Goal: Transaction & Acquisition: Register for event/course

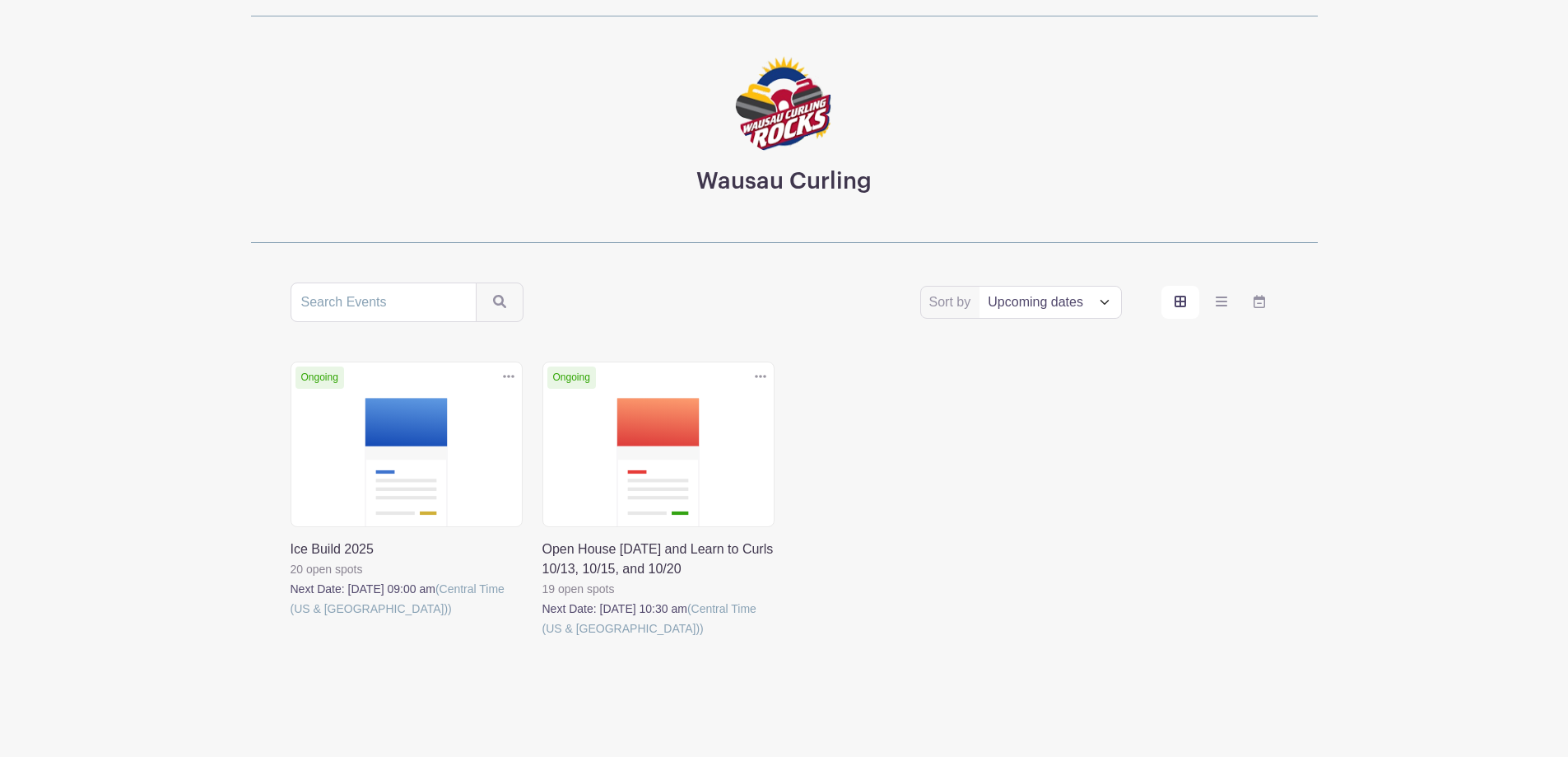
scroll to position [94, 0]
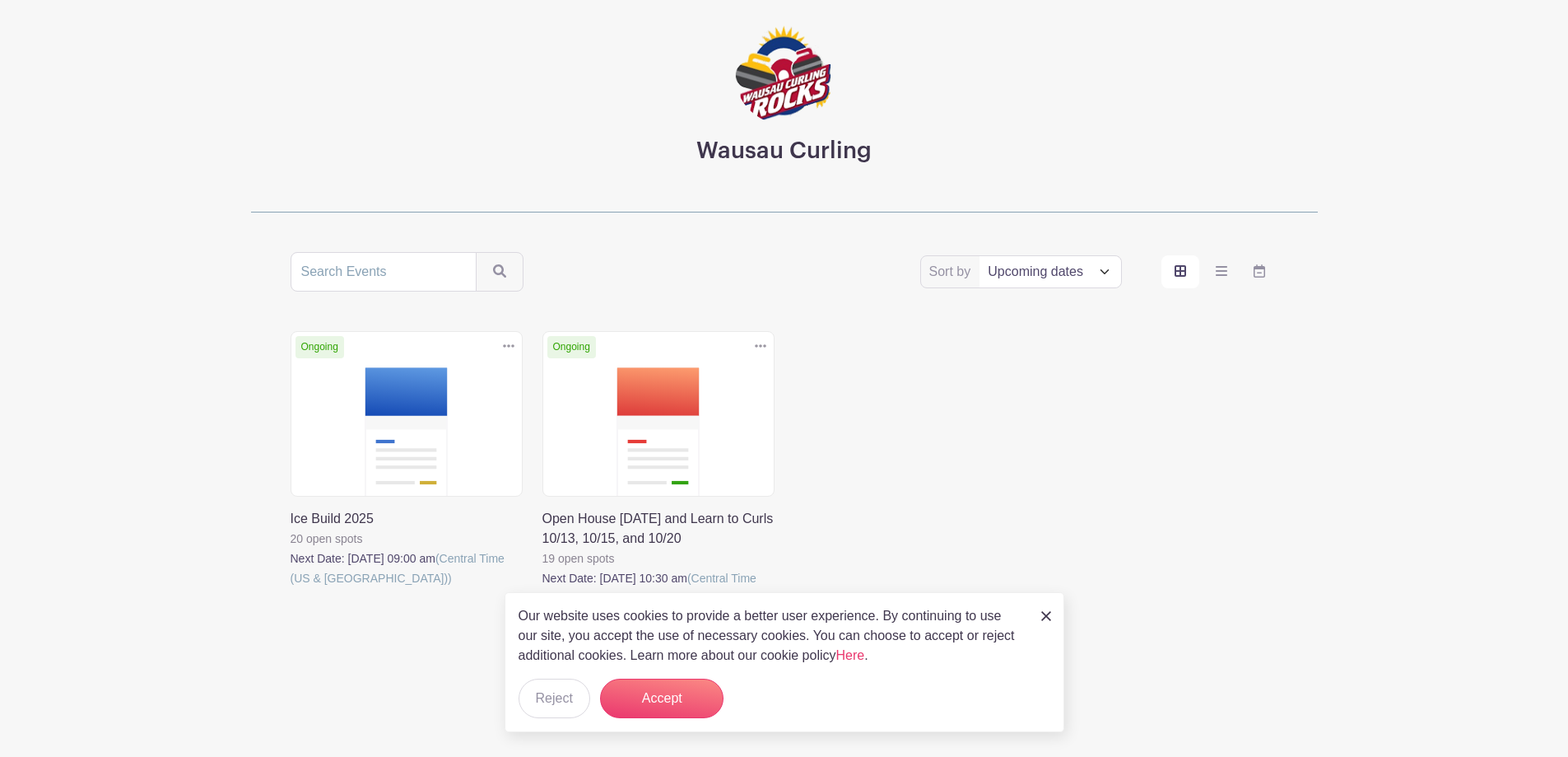
click at [290, 588] on link at bounding box center [290, 588] width 0 height 0
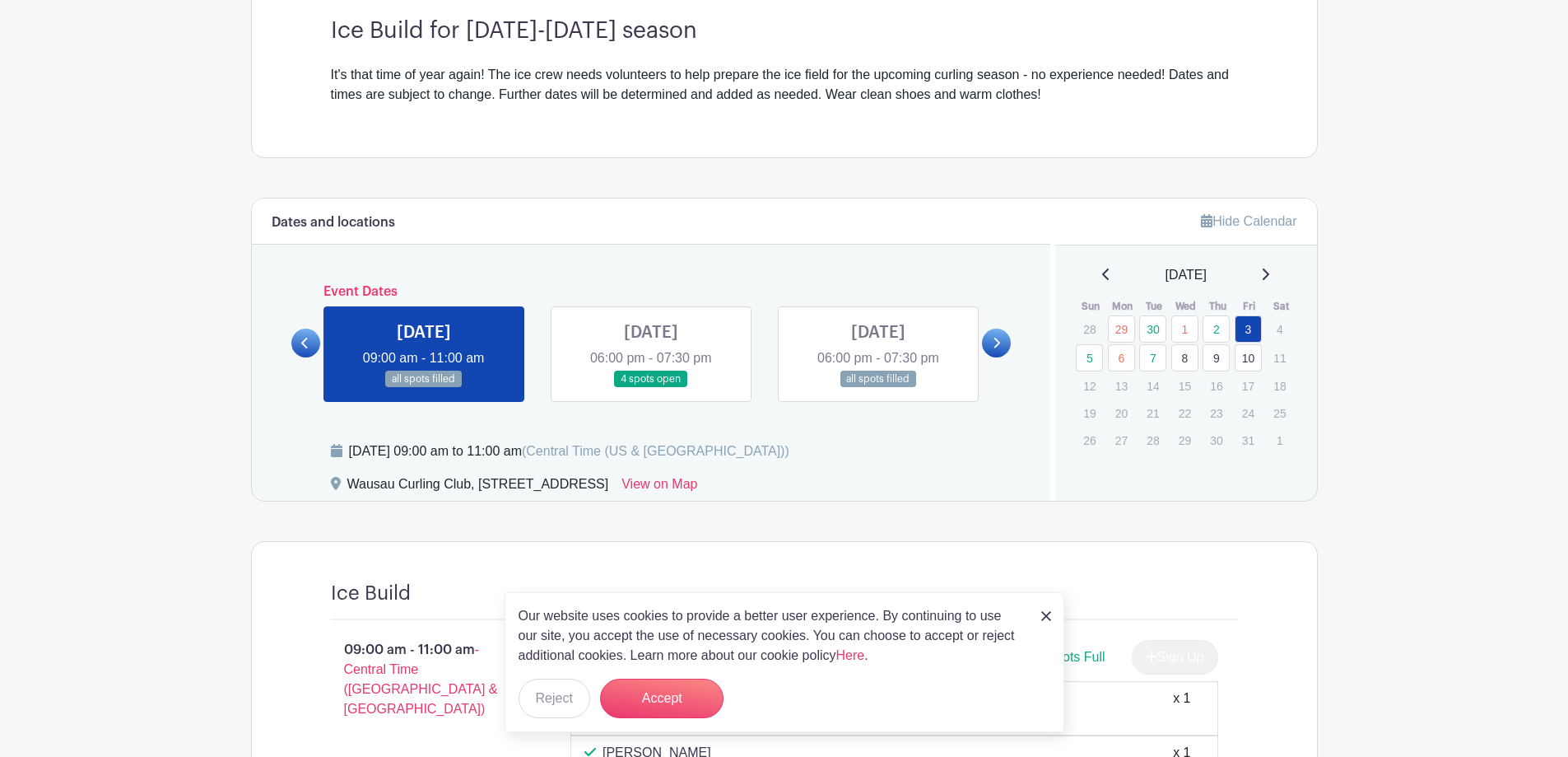
scroll to position [494, 0]
click at [994, 346] on icon at bounding box center [997, 342] width 8 height 13
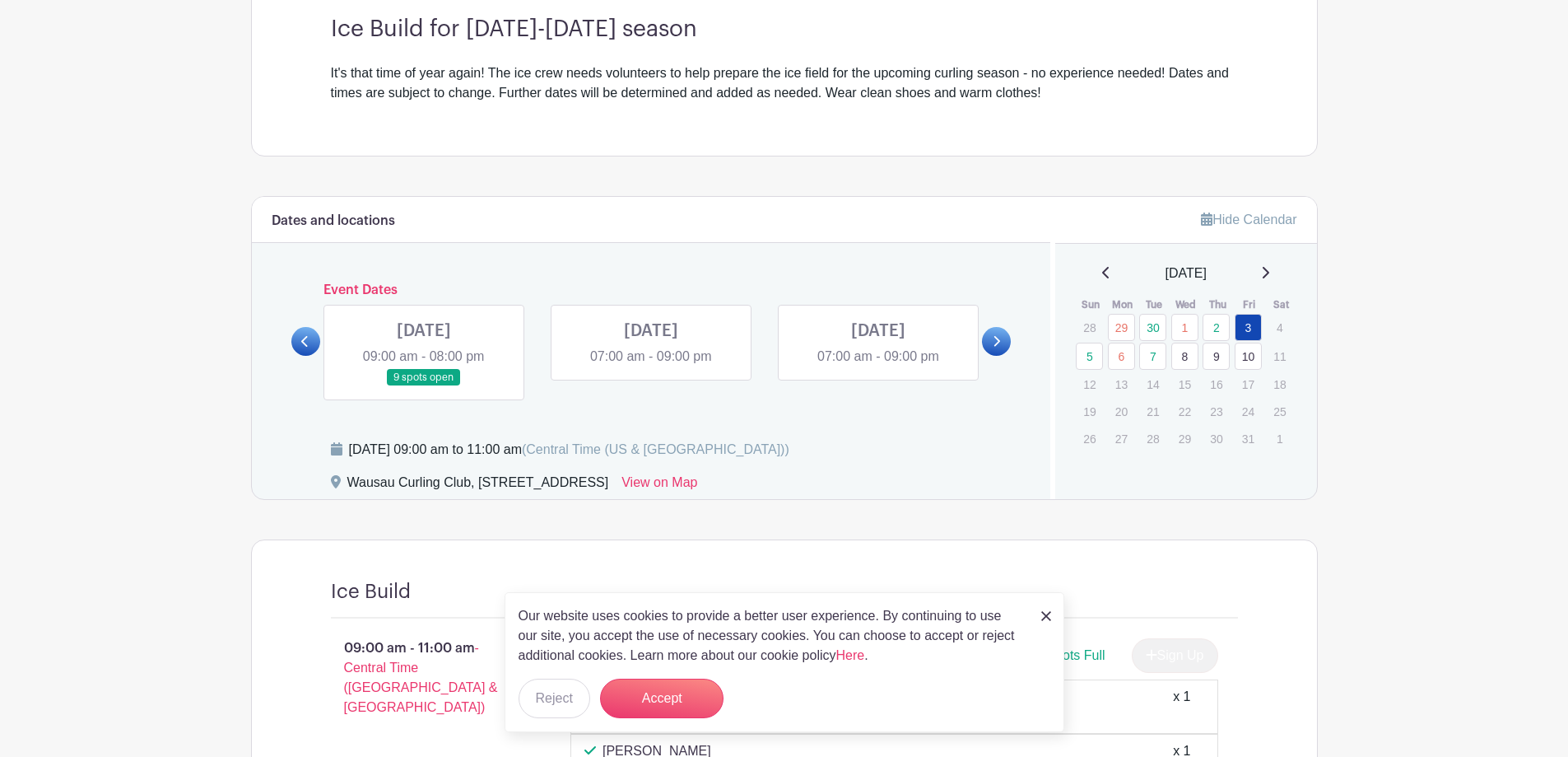
scroll to position [436, 0]
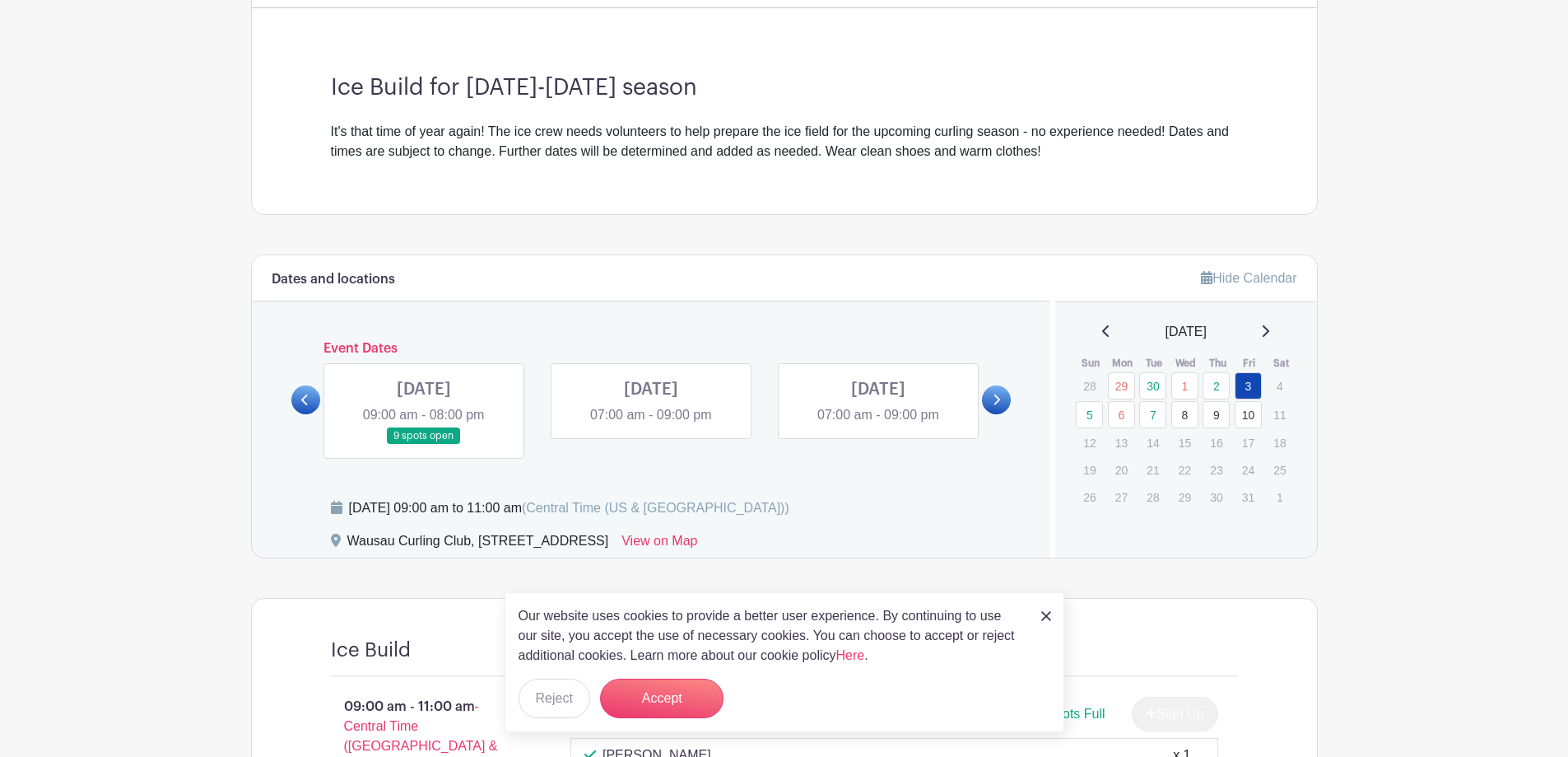
click at [424, 445] on link at bounding box center [424, 445] width 0 height 0
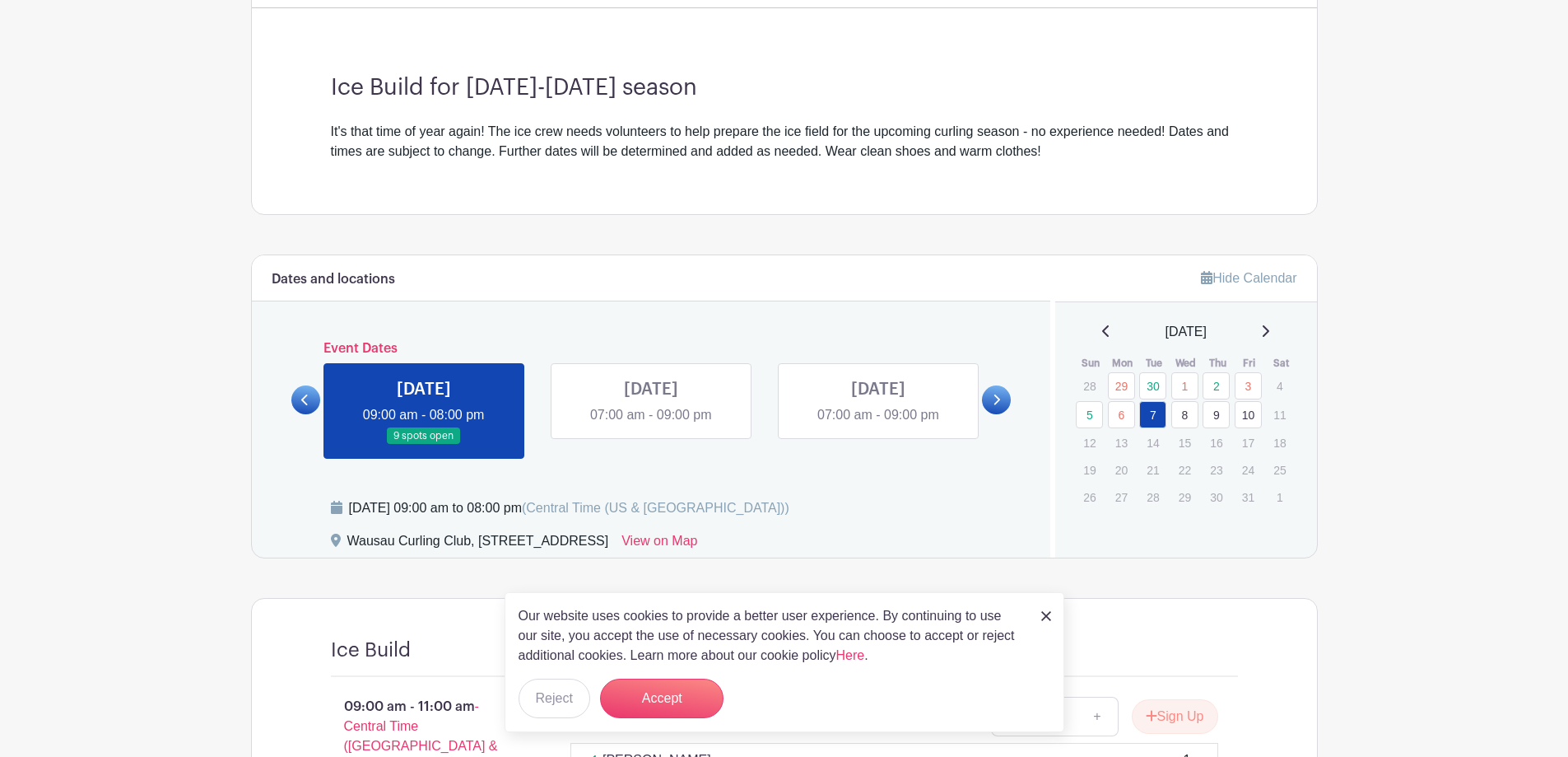
click at [424, 445] on link at bounding box center [424, 445] width 0 height 0
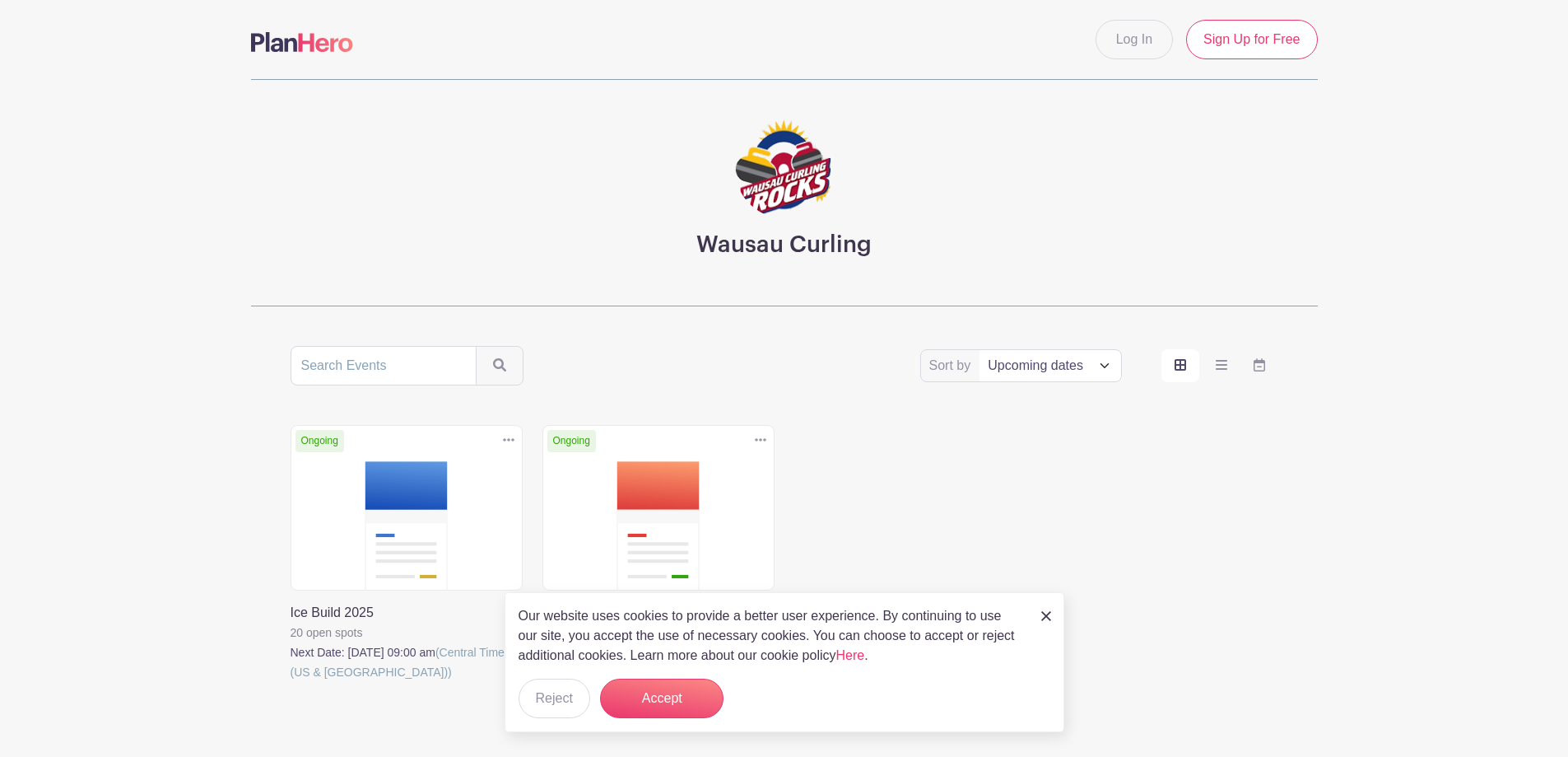
click at [290, 682] on link at bounding box center [290, 682] width 0 height 0
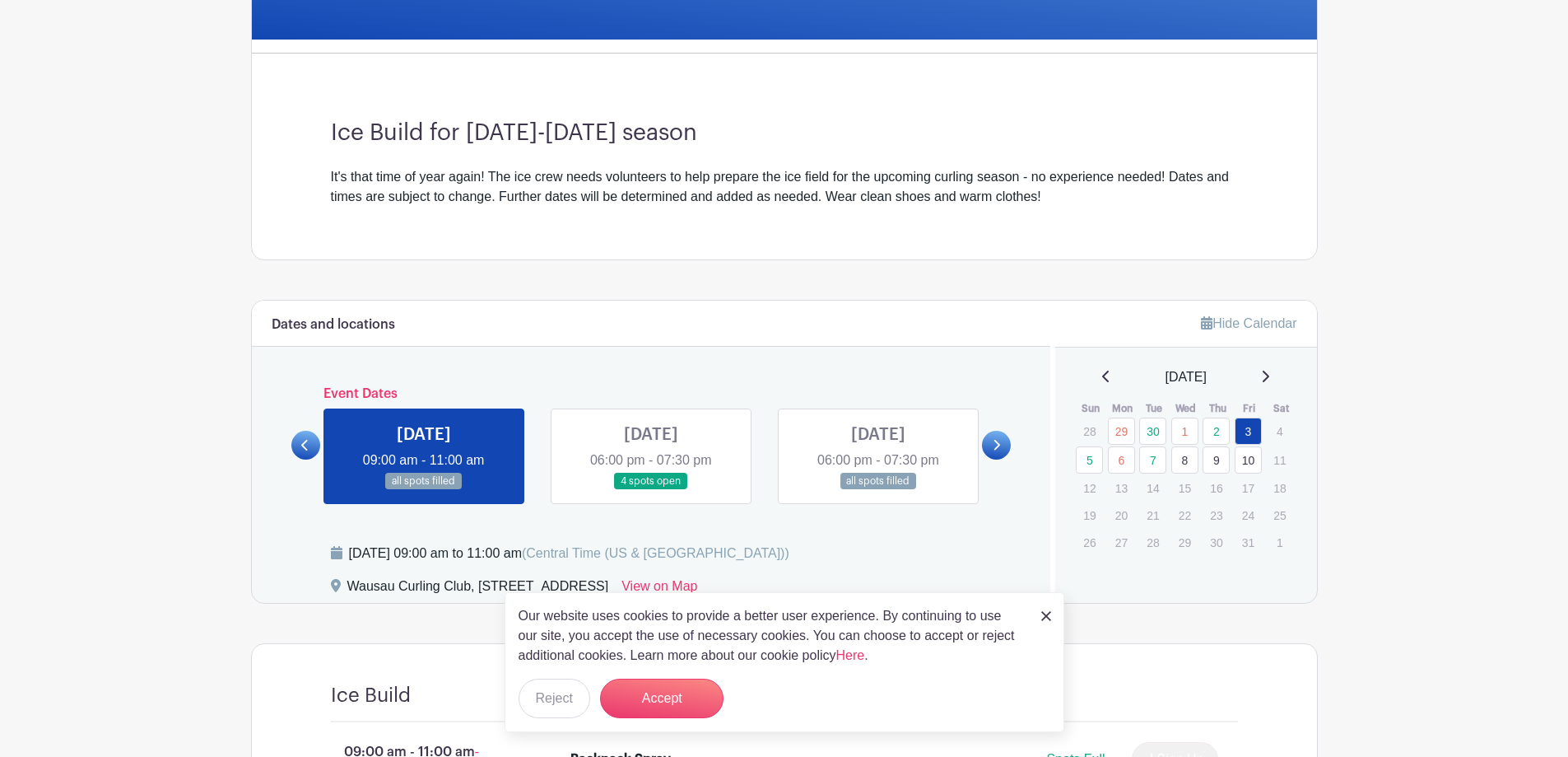
scroll to position [494, 0]
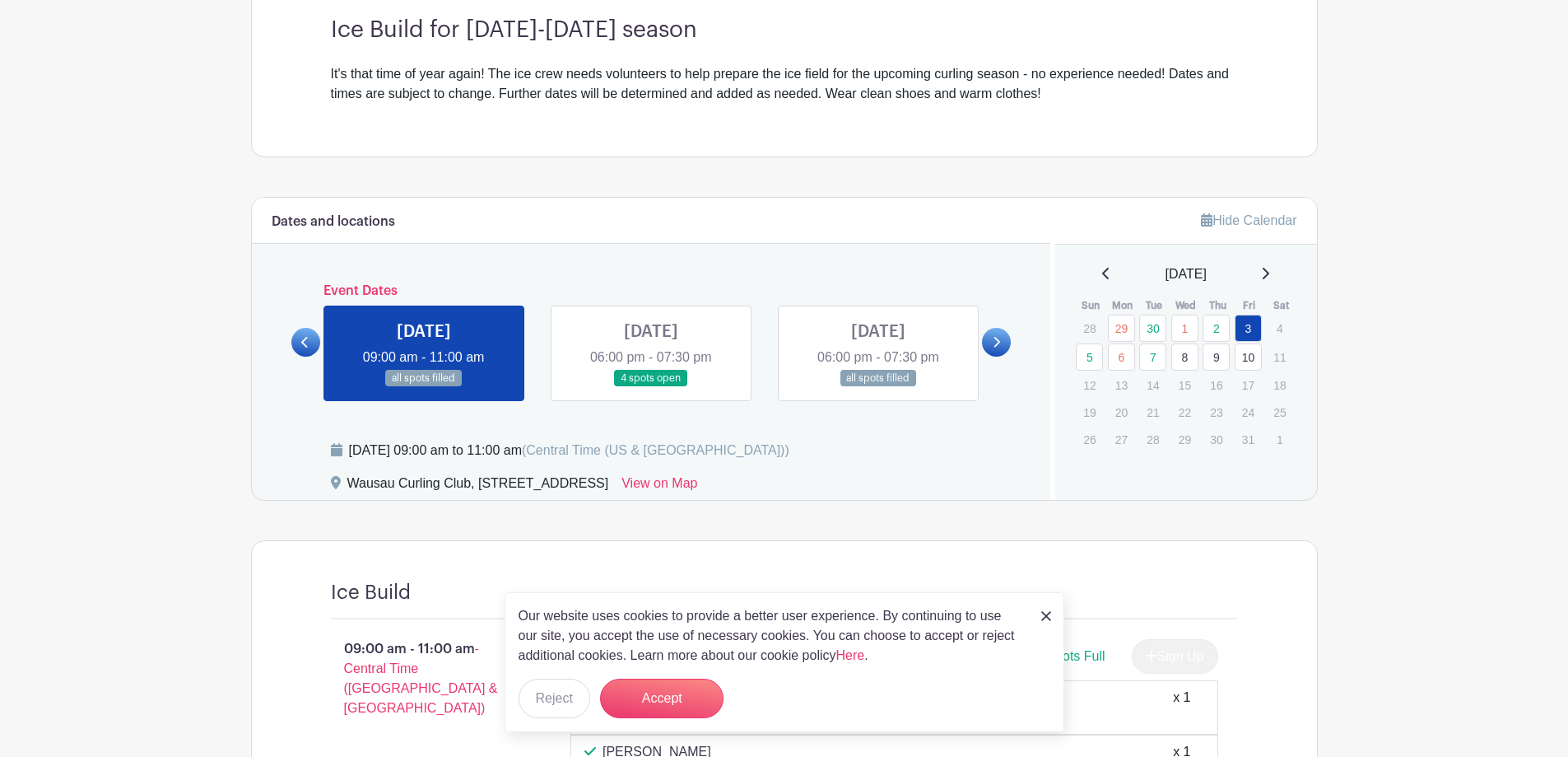
click at [998, 337] on icon at bounding box center [997, 342] width 8 height 13
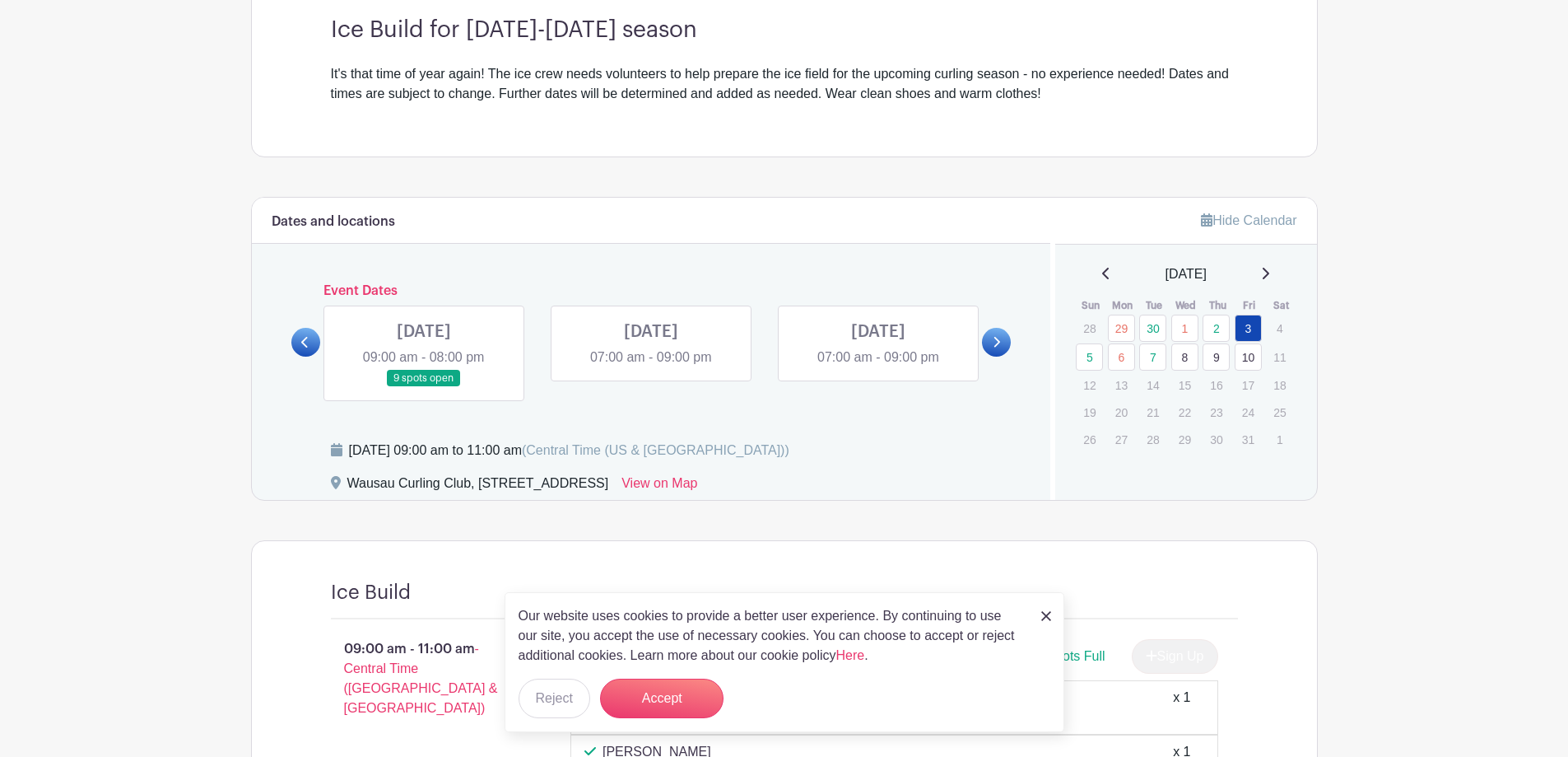
click at [424, 387] on link at bounding box center [424, 387] width 0 height 0
